Goal: Find contact information: Find contact information

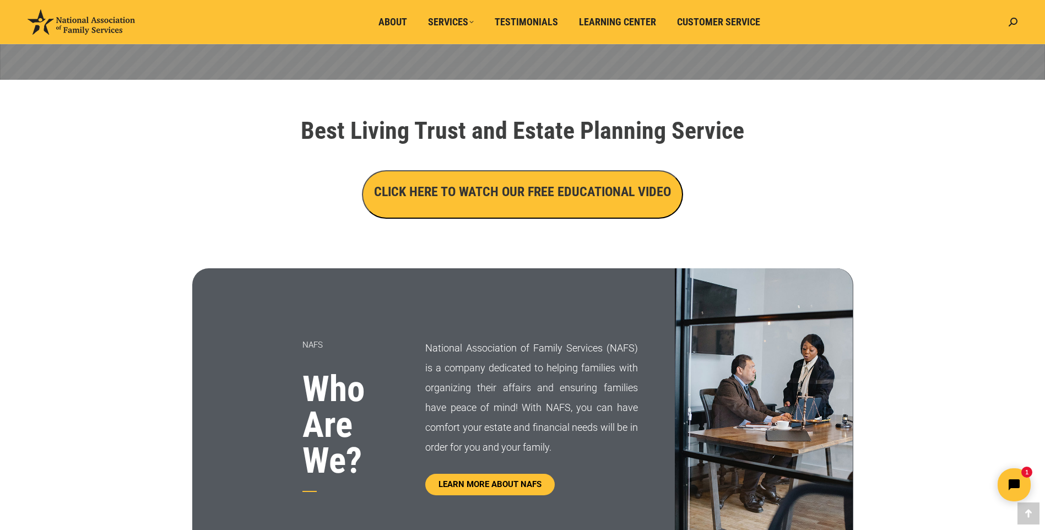
scroll to position [330, 0]
click at [544, 193] on h3 "CLICK HERE TO WATCH OUR FREE EDUCATIONAL VIDEO" at bounding box center [522, 192] width 297 height 19
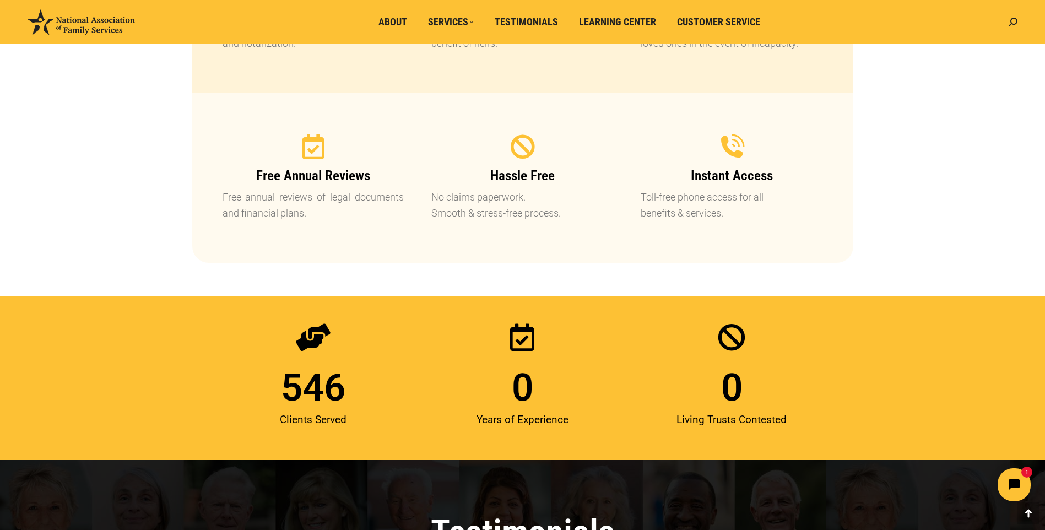
scroll to position [1267, 0]
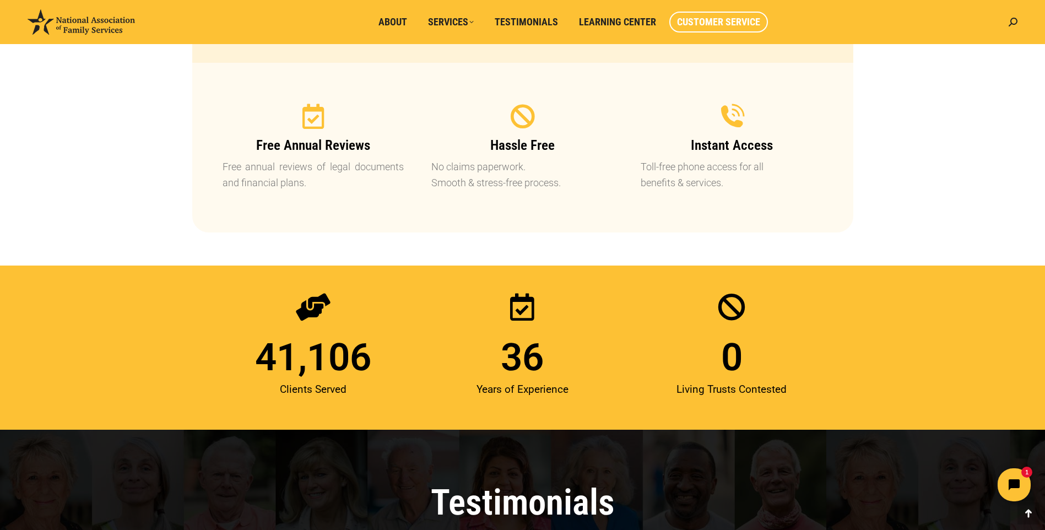
click at [724, 25] on span "Customer Service" at bounding box center [718, 22] width 83 height 12
